Goal: Task Accomplishment & Management: Use online tool/utility

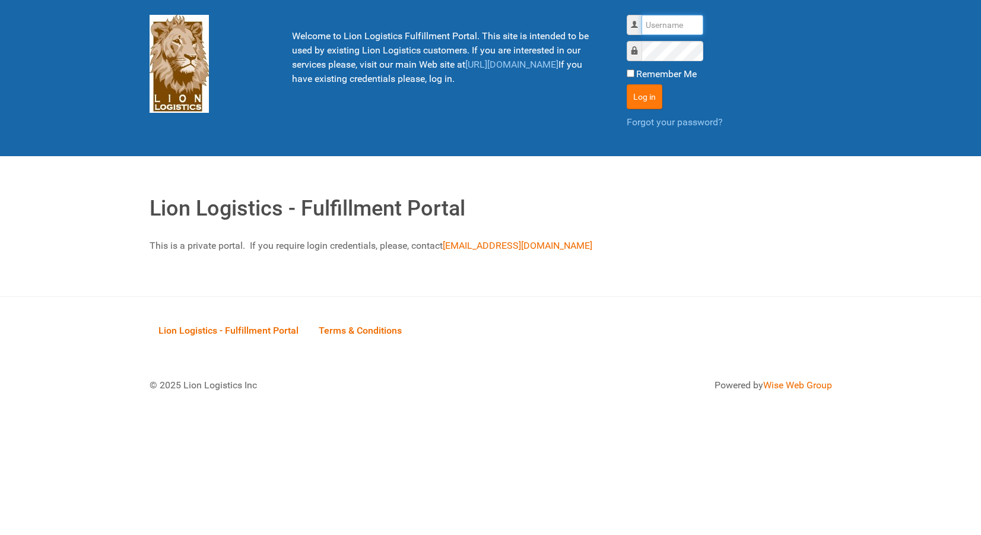
type input "lion"
click at [644, 101] on button "Log in" at bounding box center [645, 96] width 36 height 25
